Goal: Information Seeking & Learning: Check status

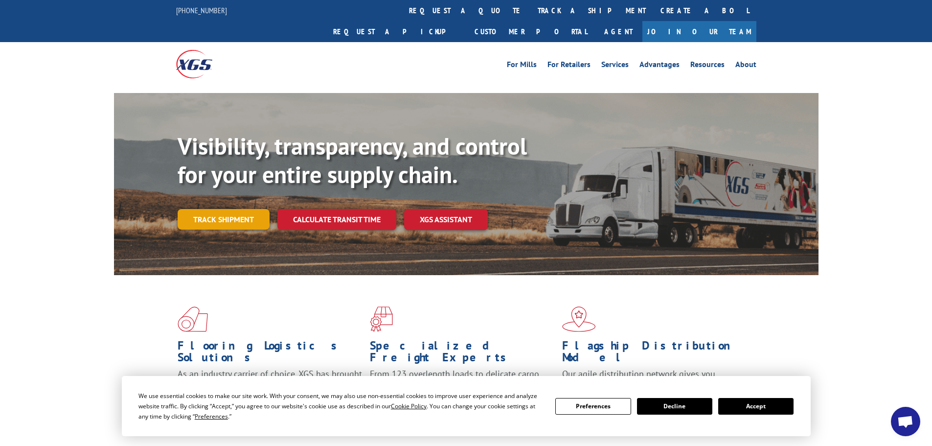
click at [233, 209] on link "Track shipment" at bounding box center [224, 219] width 92 height 21
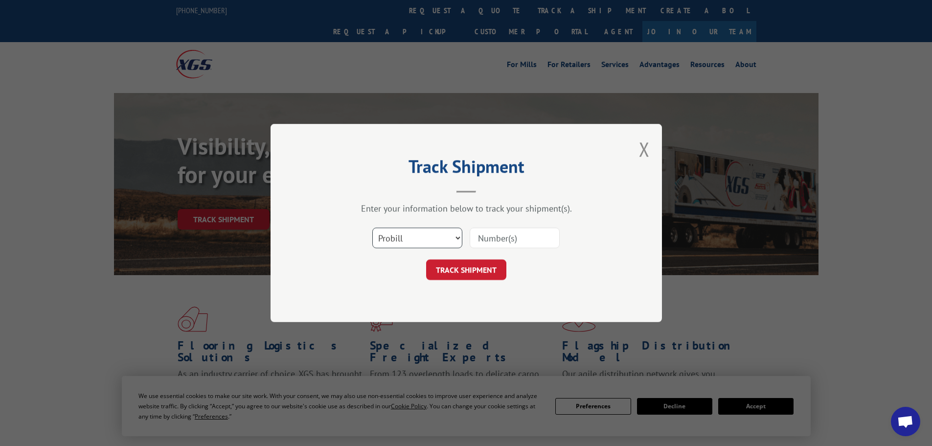
click at [411, 232] on select "Select category... Probill BOL PO" at bounding box center [417, 238] width 90 height 21
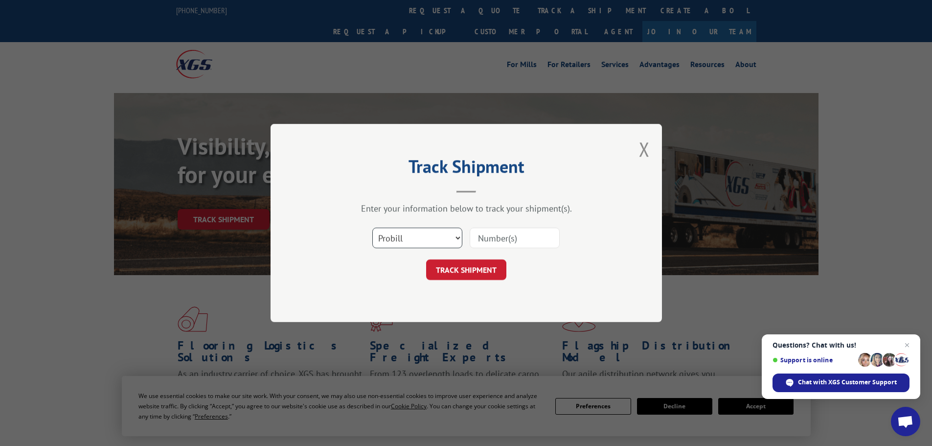
select select "bol"
click at [372, 228] on select "Select category... Probill BOL PO" at bounding box center [417, 238] width 90 height 21
click at [486, 235] on input at bounding box center [515, 238] width 90 height 21
paste input "5995646"
type input "5995646"
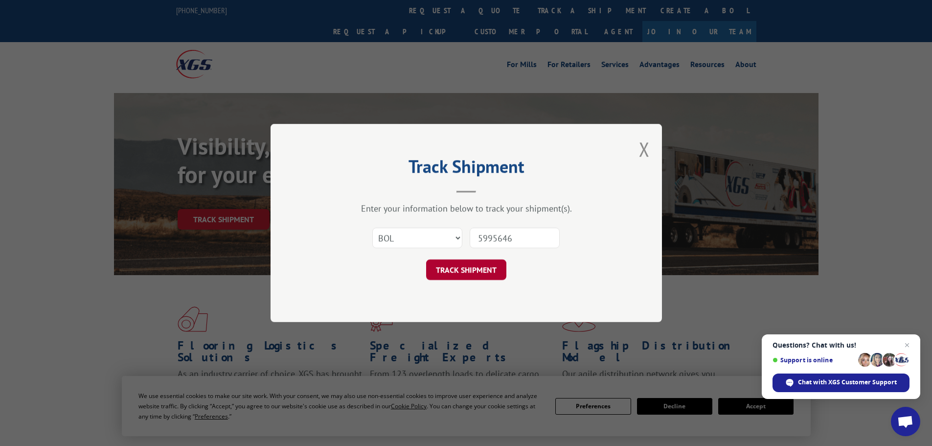
click at [458, 272] on button "TRACK SHIPMENT" at bounding box center [466, 269] width 80 height 21
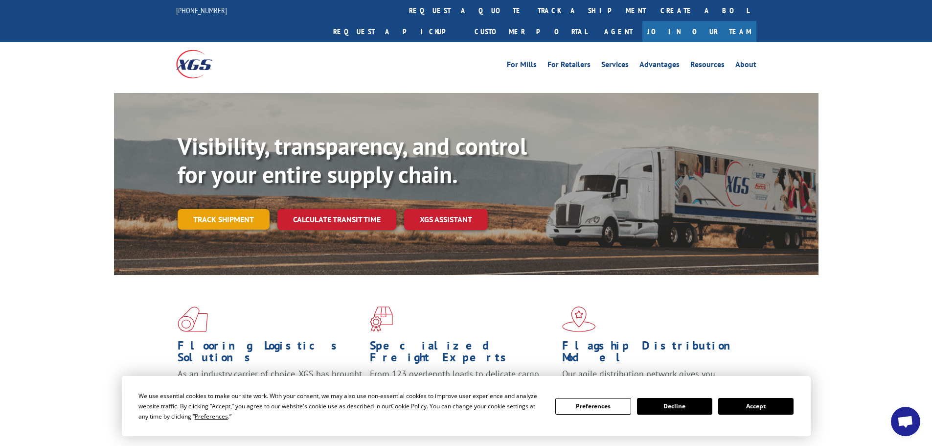
click at [213, 209] on link "Track shipment" at bounding box center [224, 219] width 92 height 21
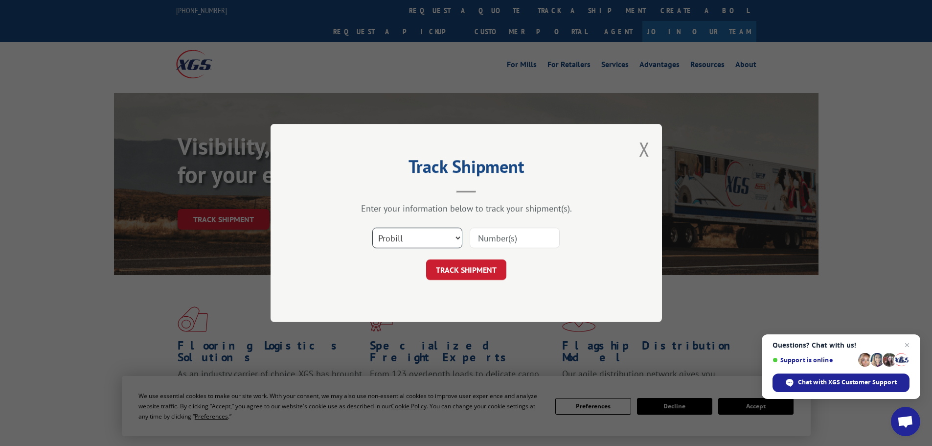
click at [423, 247] on select "Select category... Probill BOL PO" at bounding box center [417, 238] width 90 height 21
select select "bol"
click at [372, 228] on select "Select category... Probill BOL PO" at bounding box center [417, 238] width 90 height 21
click at [492, 238] on input at bounding box center [515, 238] width 90 height 21
paste input "5176337"
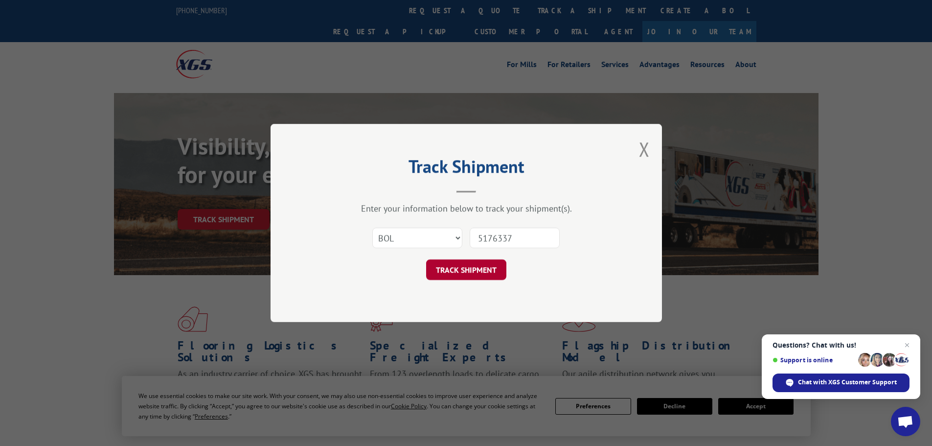
type input "5176337"
click at [473, 277] on button "TRACK SHIPMENT" at bounding box center [466, 269] width 80 height 21
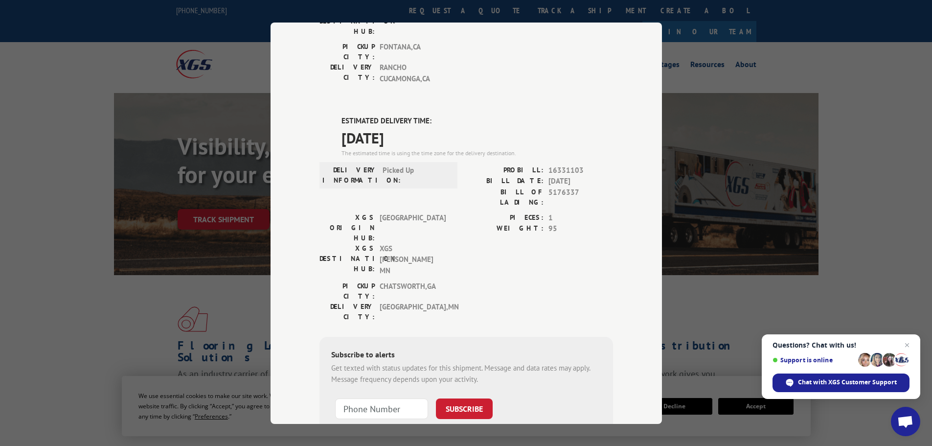
scroll to position [207, 0]
